Goal: Browse casually: Explore the website without a specific task or goal

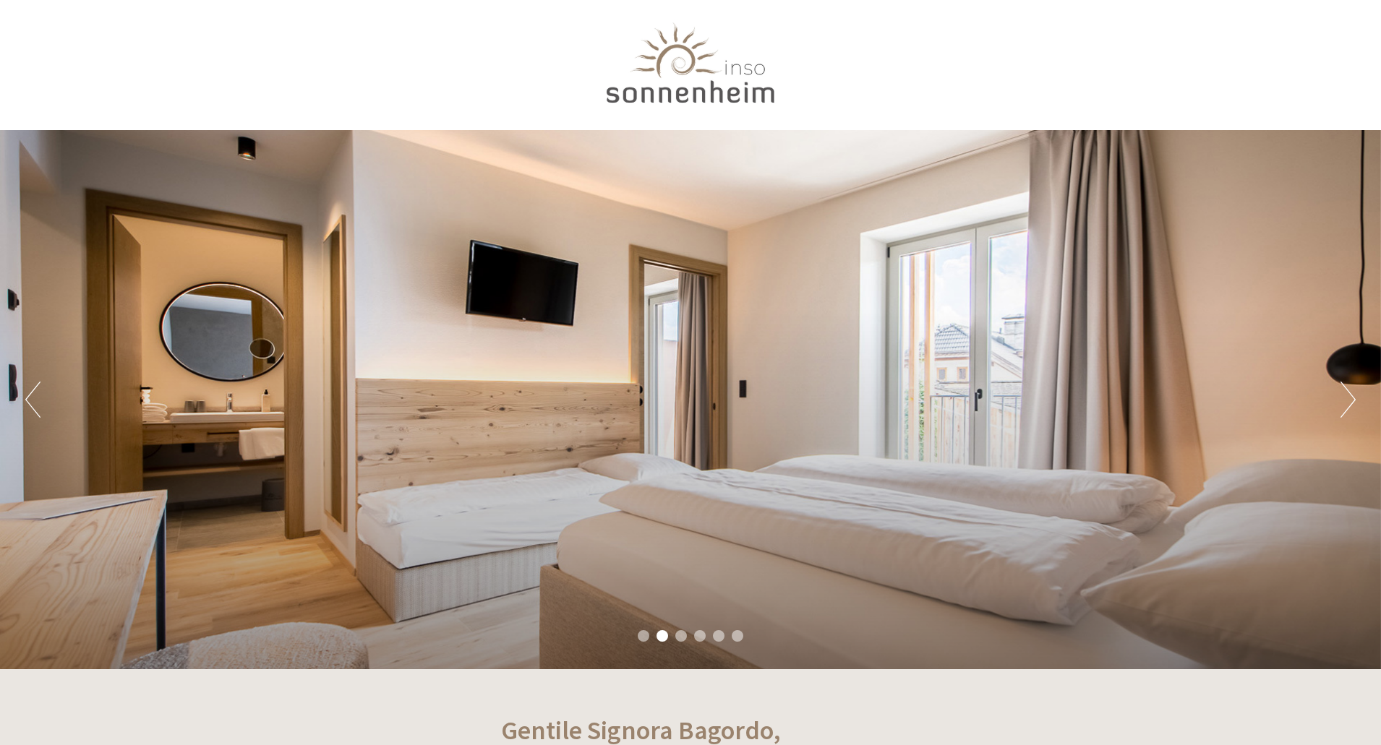
click at [716, 76] on div at bounding box center [691, 66] width 810 height 118
click at [1344, 403] on button "Next" at bounding box center [1347, 400] width 15 height 36
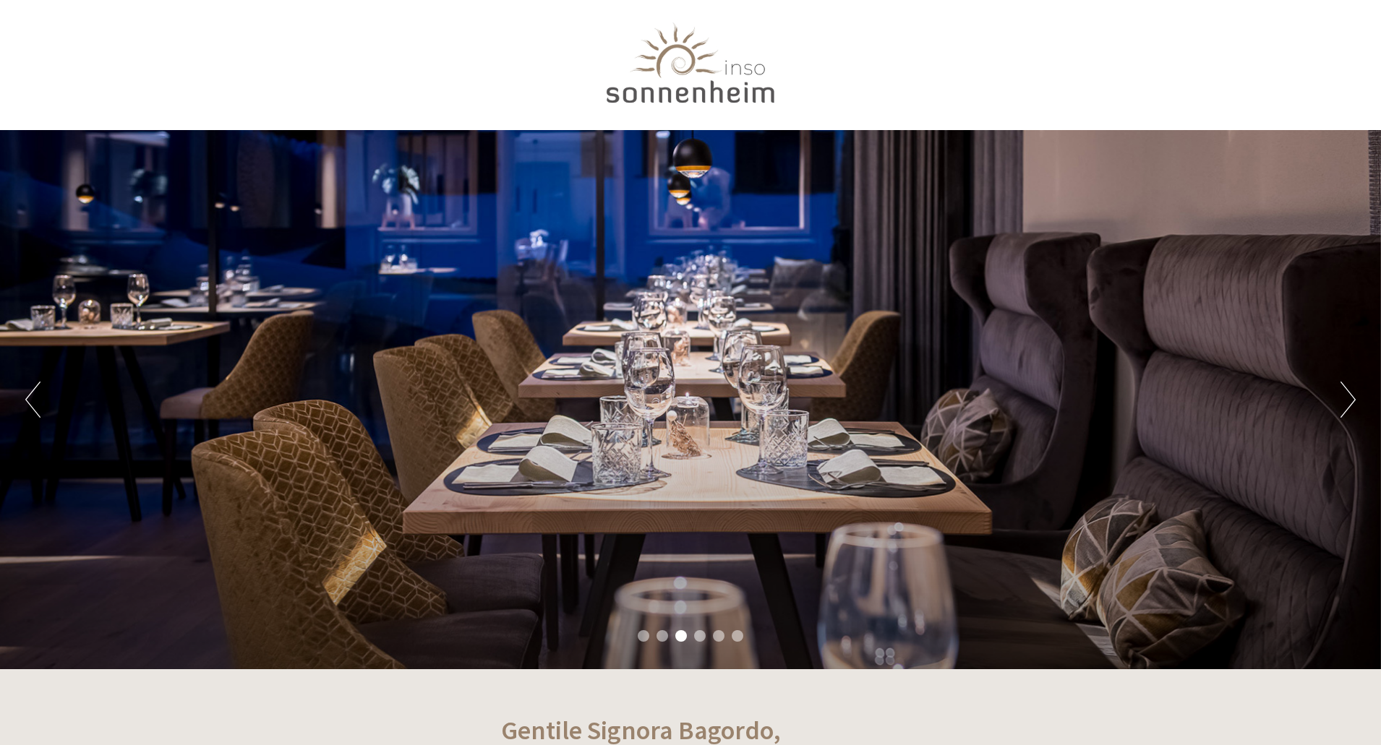
click at [1344, 403] on button "Next" at bounding box center [1347, 400] width 15 height 36
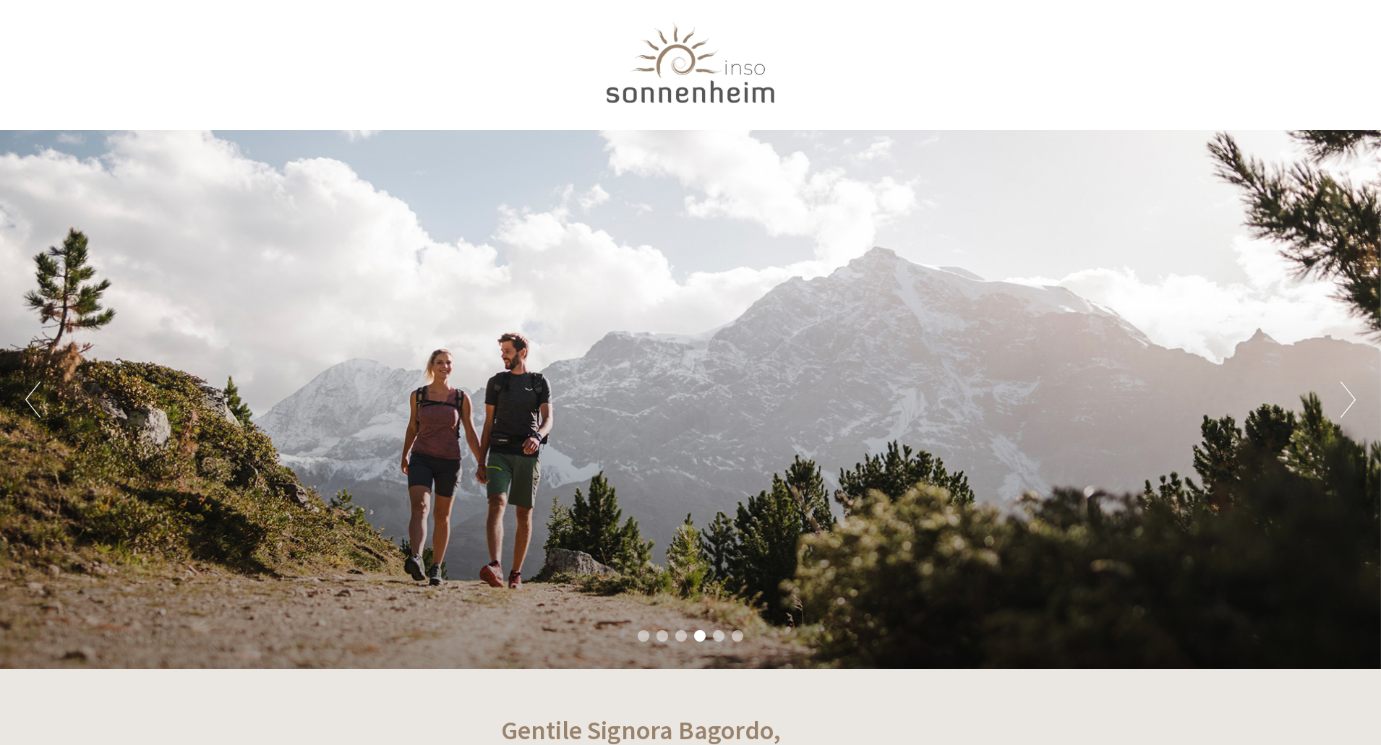
click at [1344, 403] on button "Next" at bounding box center [1347, 400] width 15 height 36
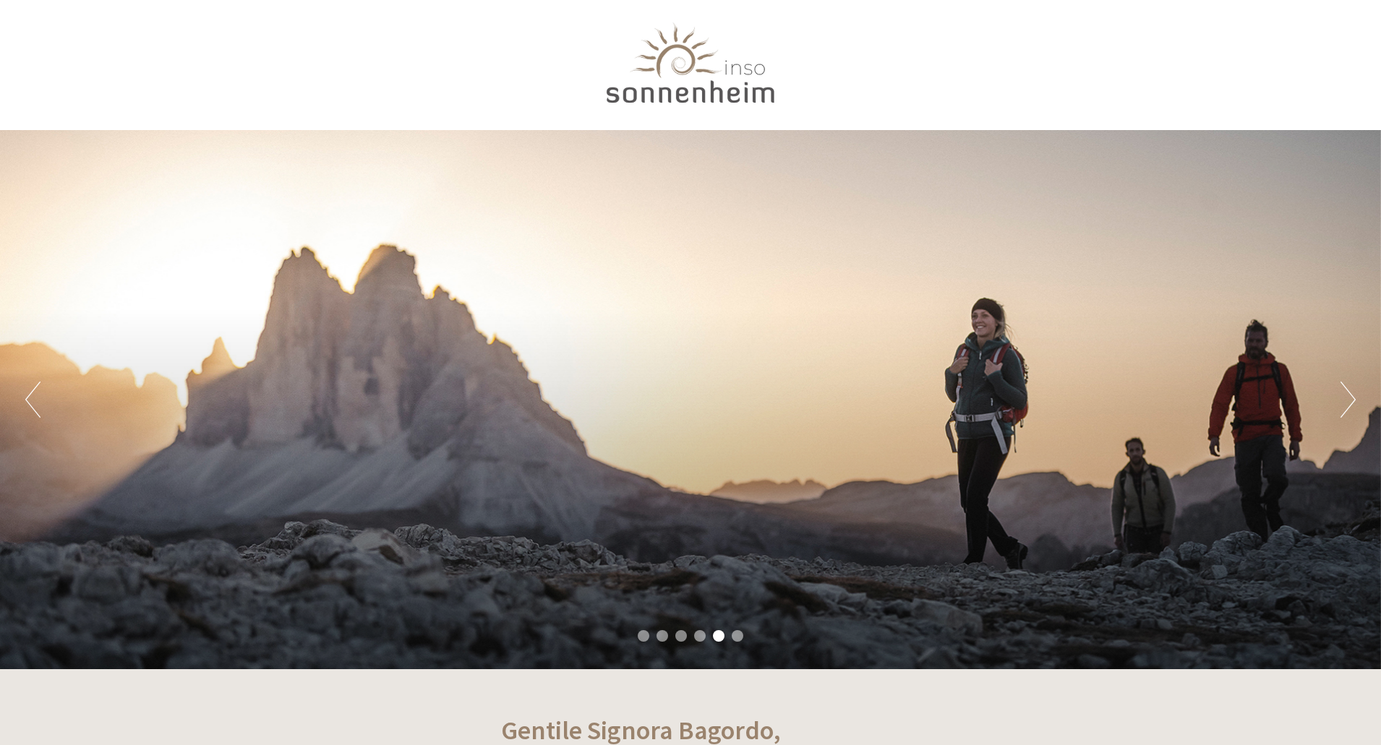
click at [1344, 403] on button "Next" at bounding box center [1347, 400] width 15 height 36
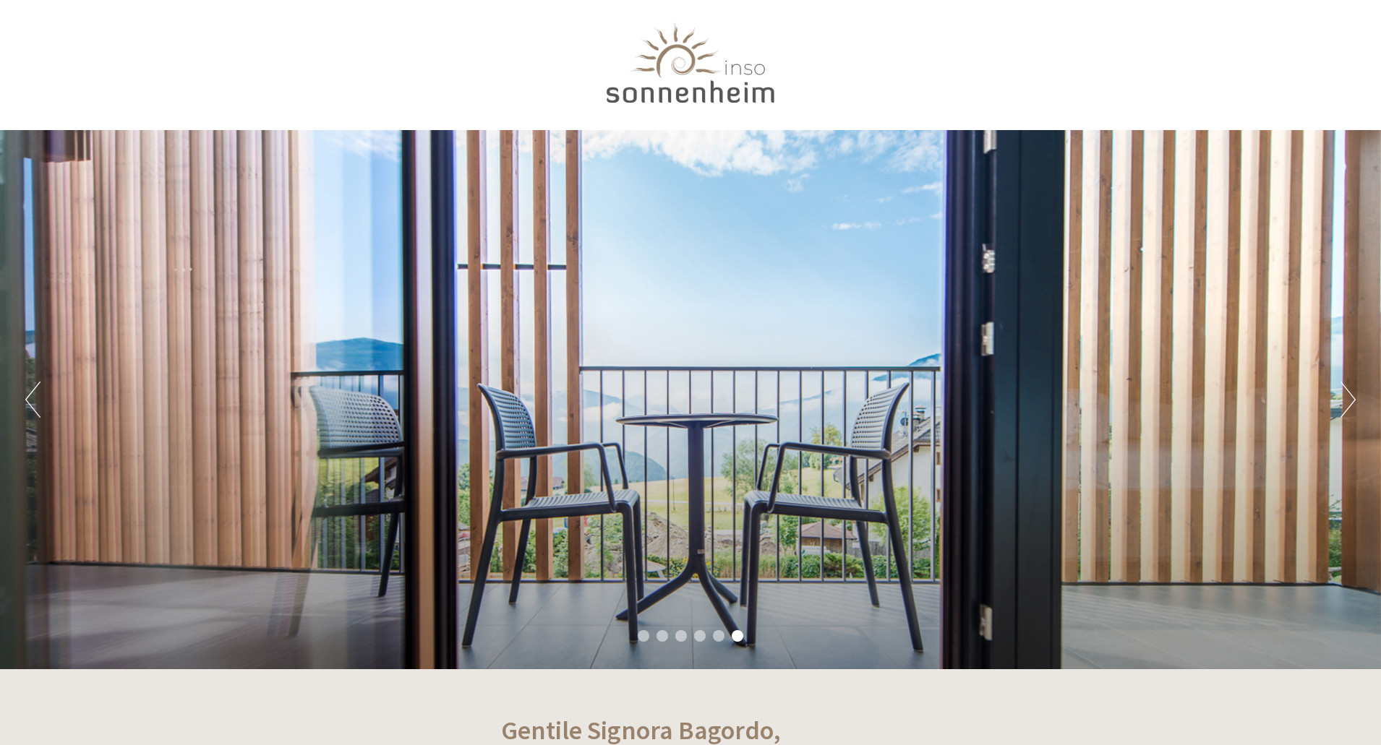
click at [1344, 403] on button "Next" at bounding box center [1347, 400] width 15 height 36
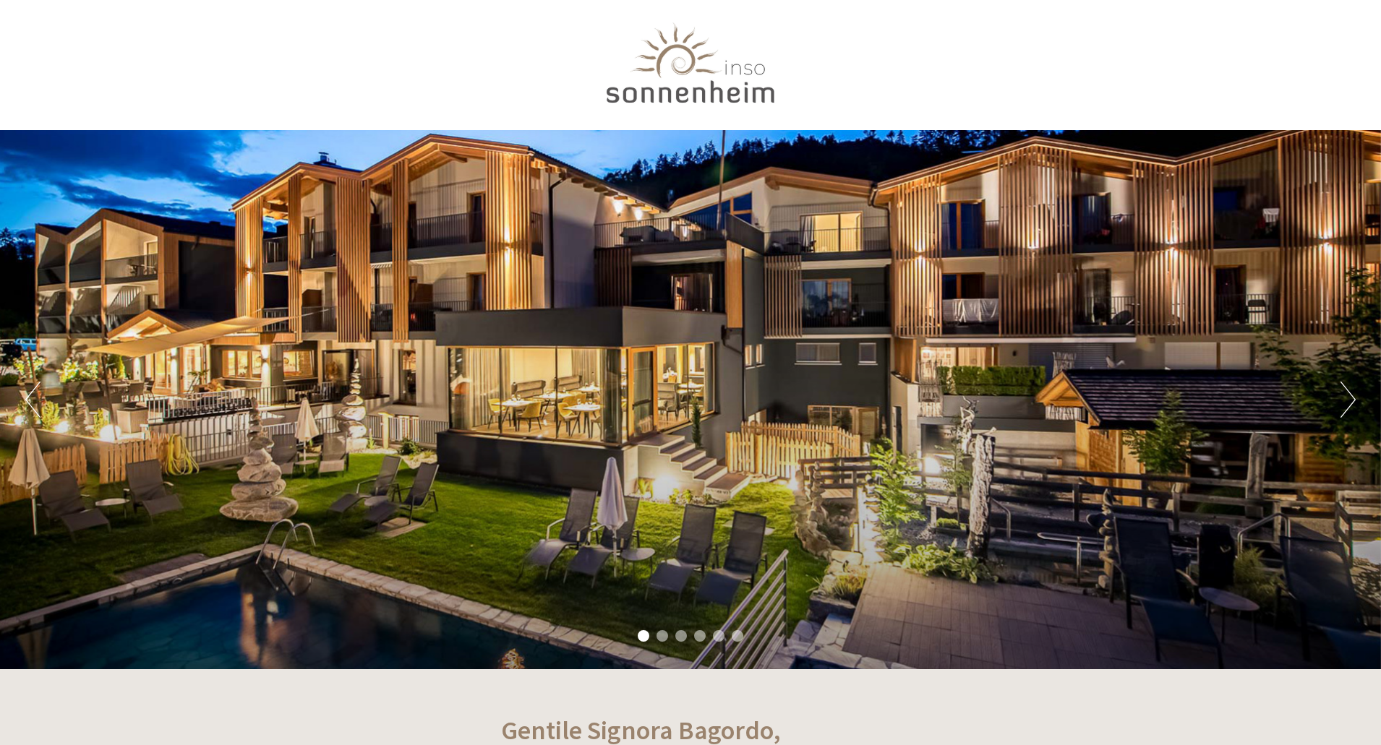
click at [1344, 403] on button "Next" at bounding box center [1347, 400] width 15 height 36
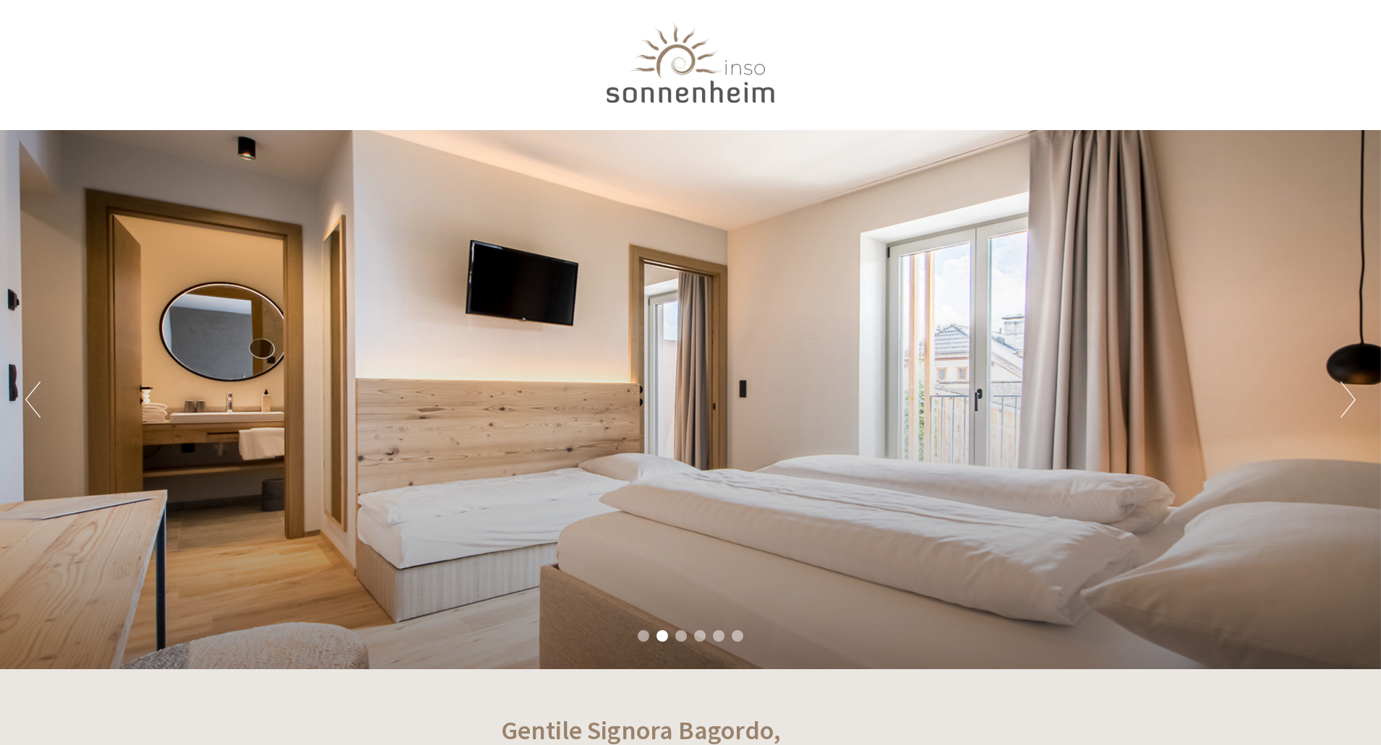
click at [1344, 403] on button "Next" at bounding box center [1347, 400] width 15 height 36
